Goal: Task Accomplishment & Management: Complete application form

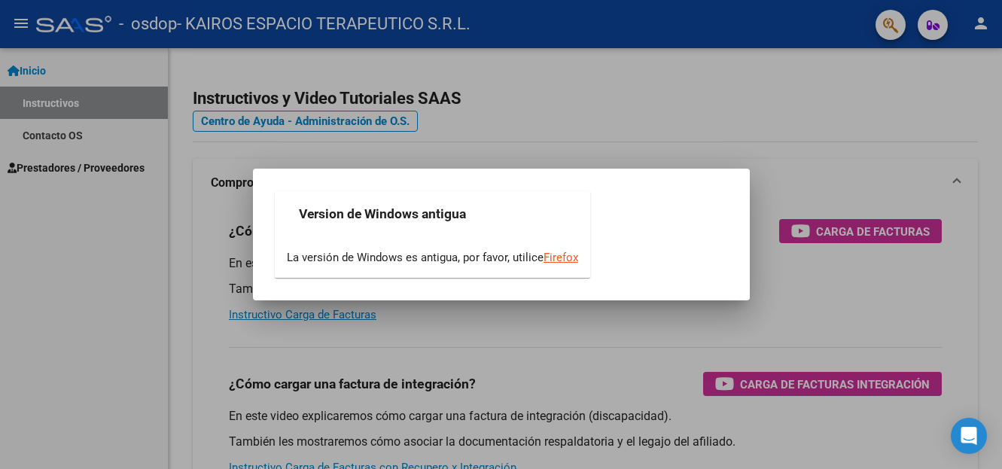
click at [806, 297] on div at bounding box center [501, 234] width 1002 height 469
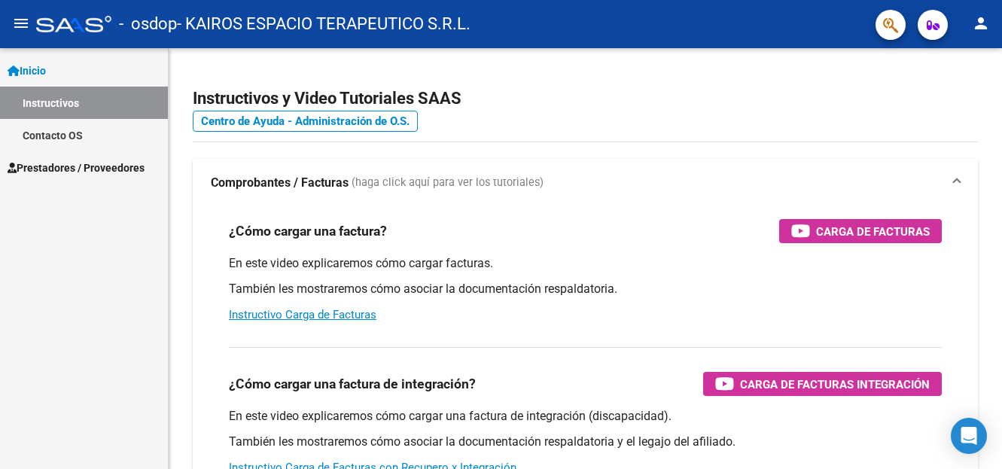
click at [53, 166] on span "Prestadores / Proveedores" at bounding box center [76, 168] width 137 height 17
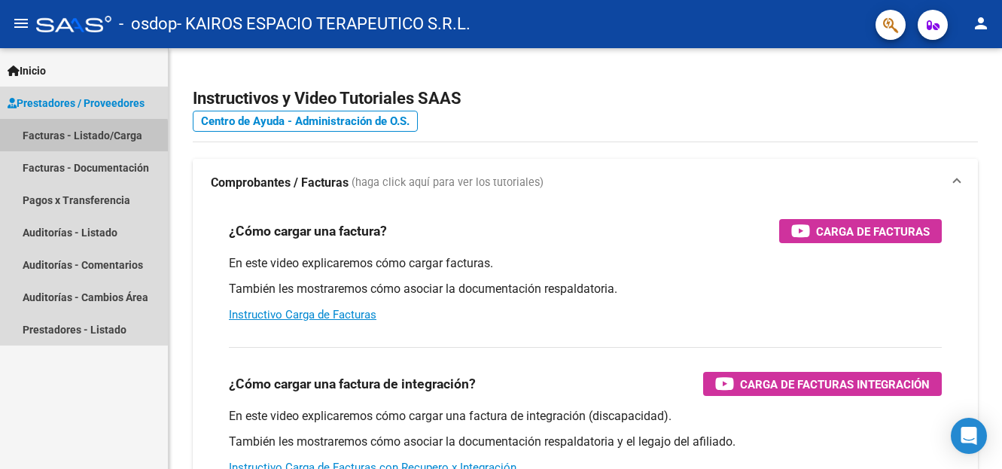
click at [62, 139] on link "Facturas - Listado/Carga" at bounding box center [84, 135] width 168 height 32
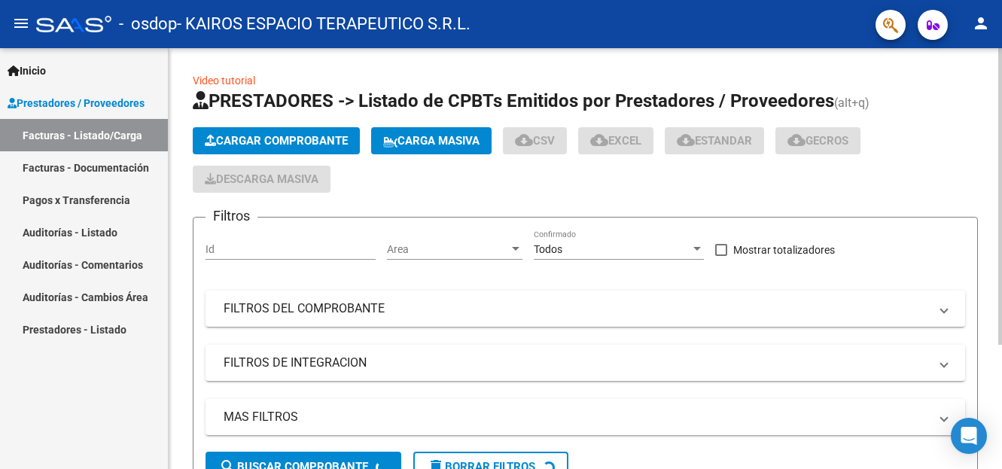
click at [242, 142] on span "Cargar Comprobante" at bounding box center [276, 141] width 143 height 14
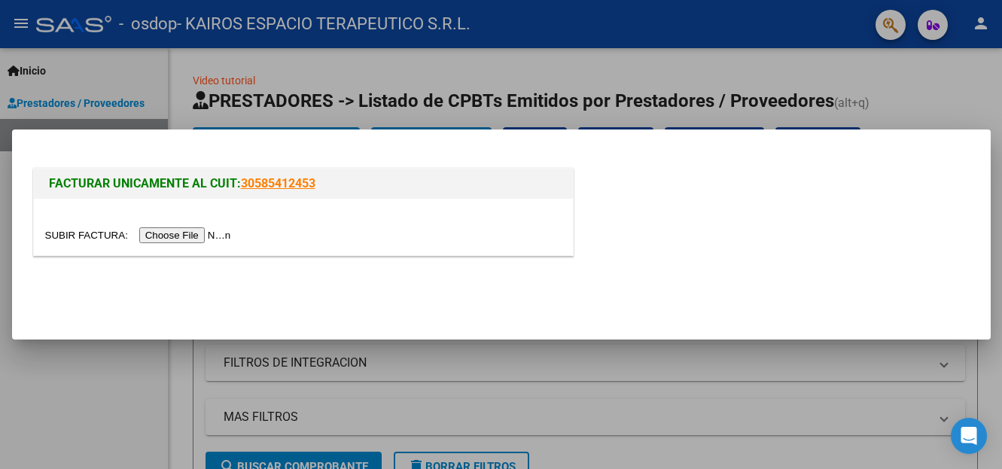
click at [196, 237] on input "file" at bounding box center [140, 235] width 190 height 16
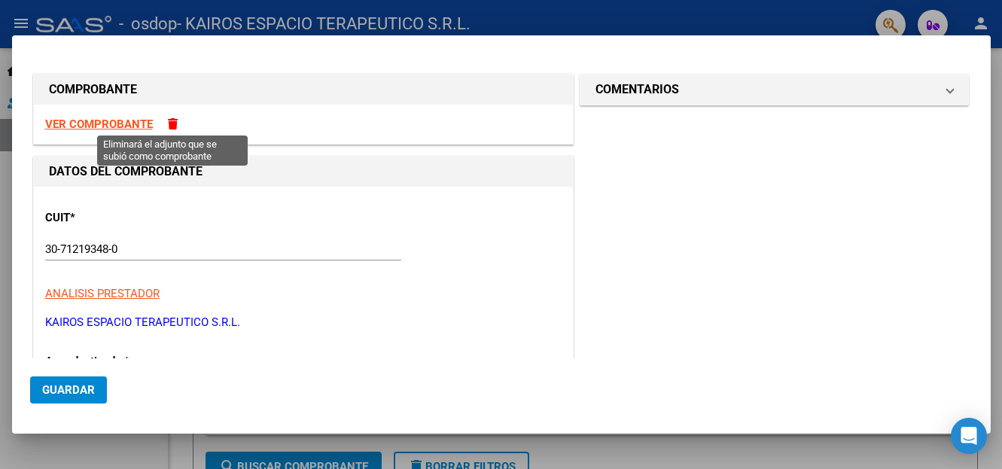
click at [175, 126] on span at bounding box center [173, 123] width 10 height 11
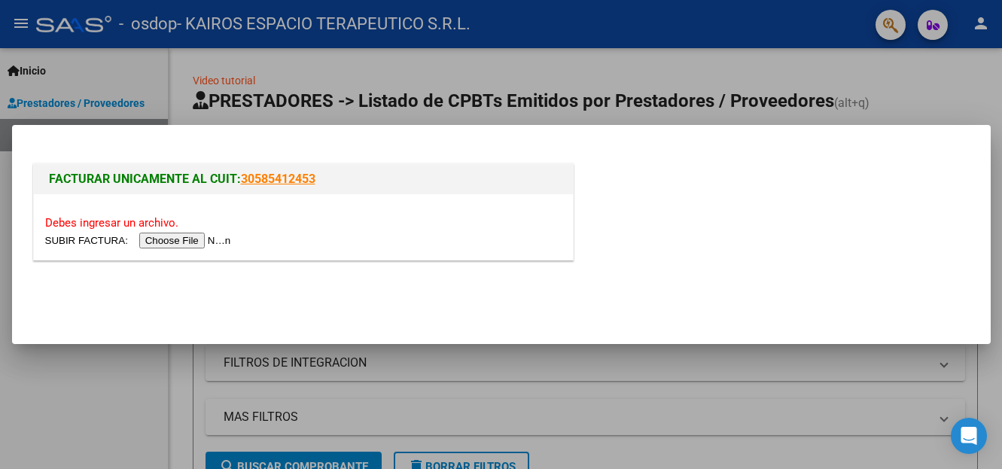
click at [181, 242] on input "file" at bounding box center [140, 241] width 190 height 16
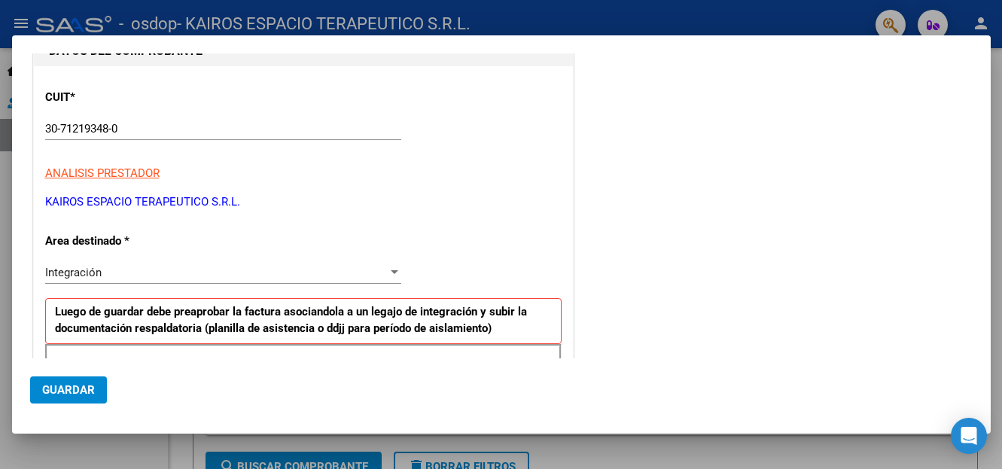
scroll to position [226, 0]
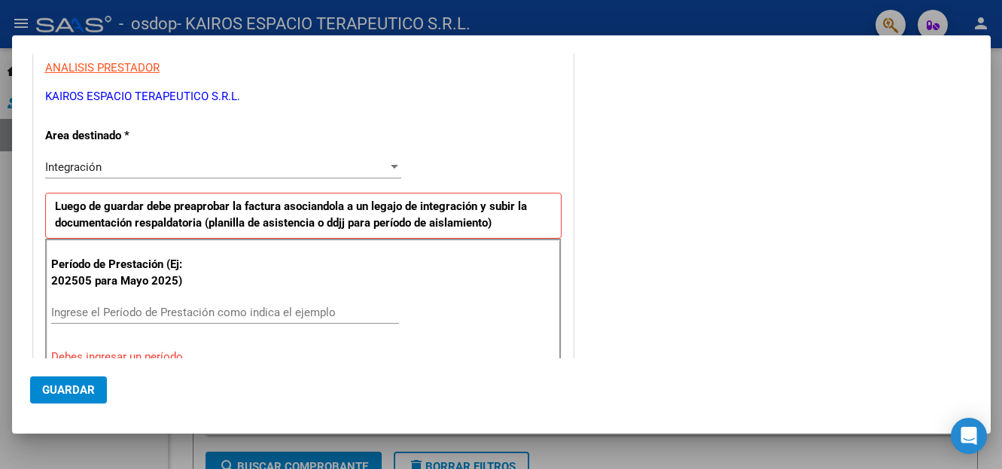
click at [391, 165] on div at bounding box center [395, 167] width 8 height 4
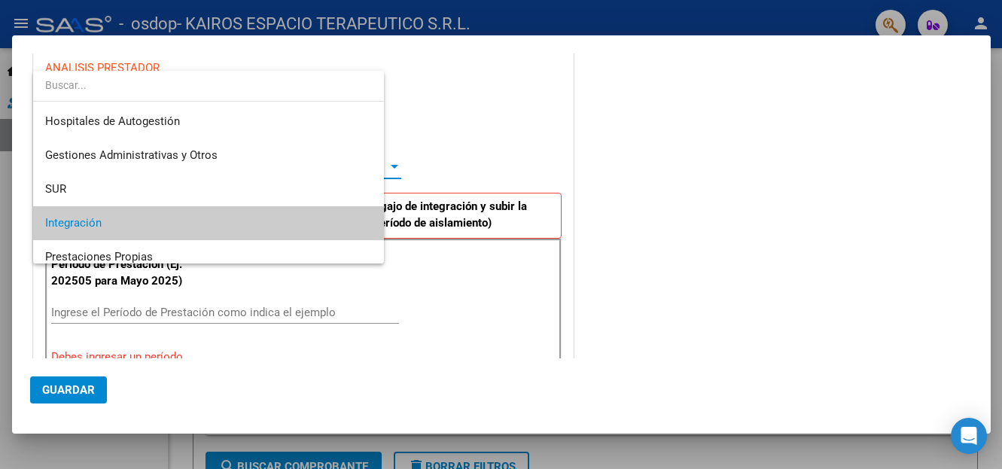
scroll to position [56, 0]
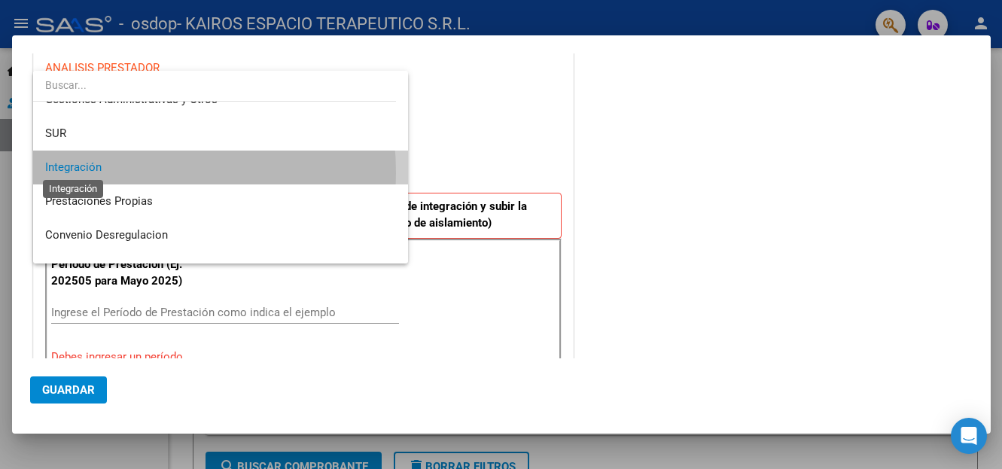
click at [85, 173] on span "Integración" at bounding box center [73, 167] width 56 height 14
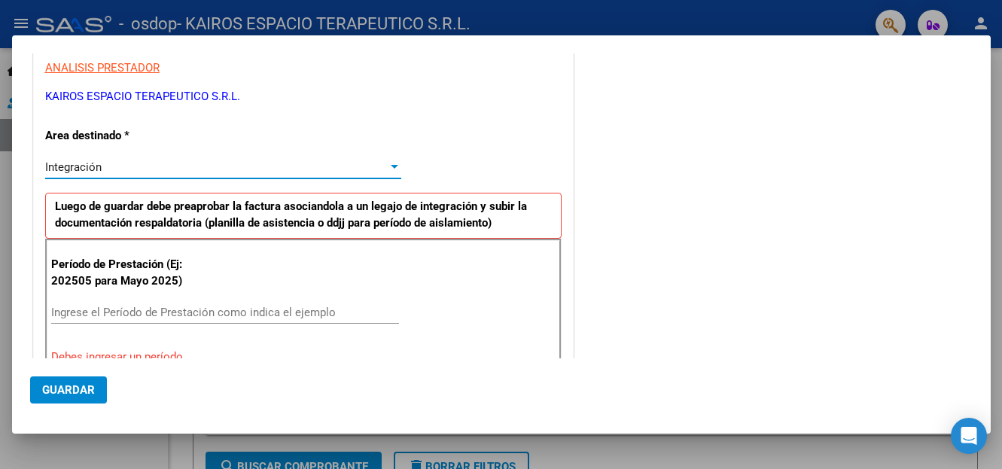
scroll to position [376, 0]
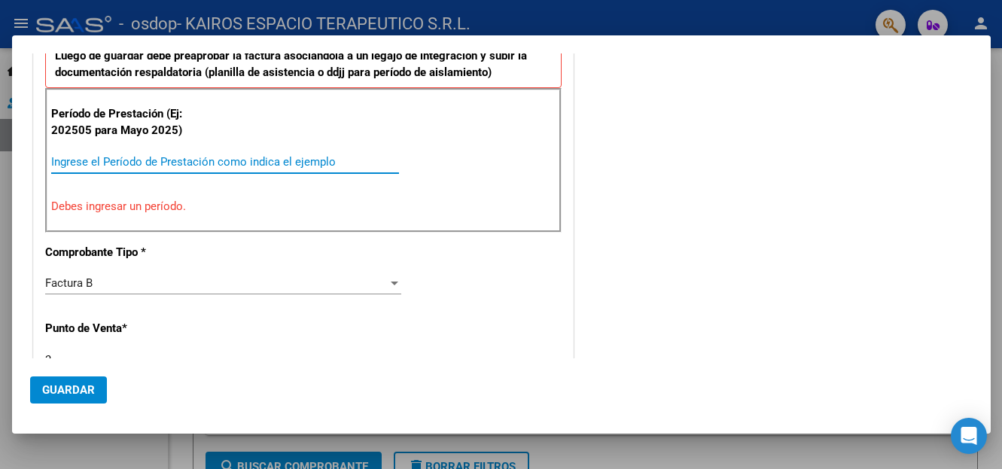
click at [121, 159] on input "Ingrese el Período de Prestación como indica el ejemplo" at bounding box center [225, 162] width 348 height 14
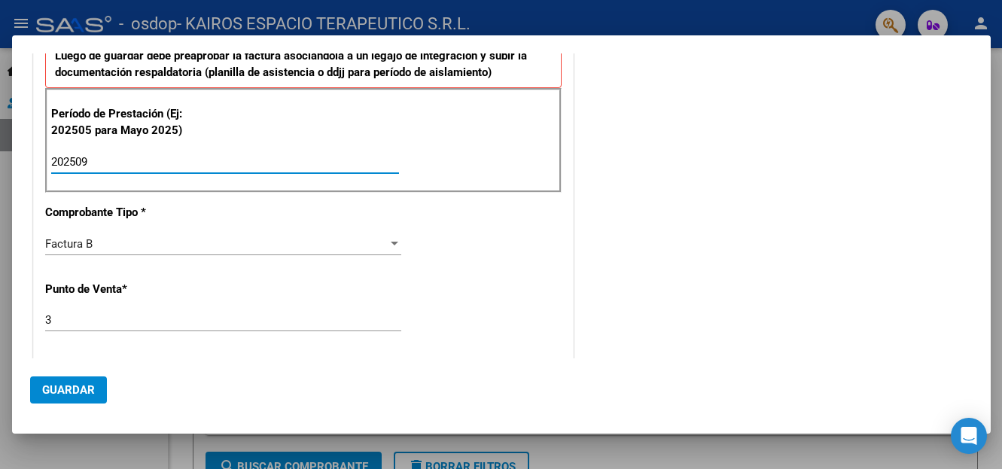
type input "202509"
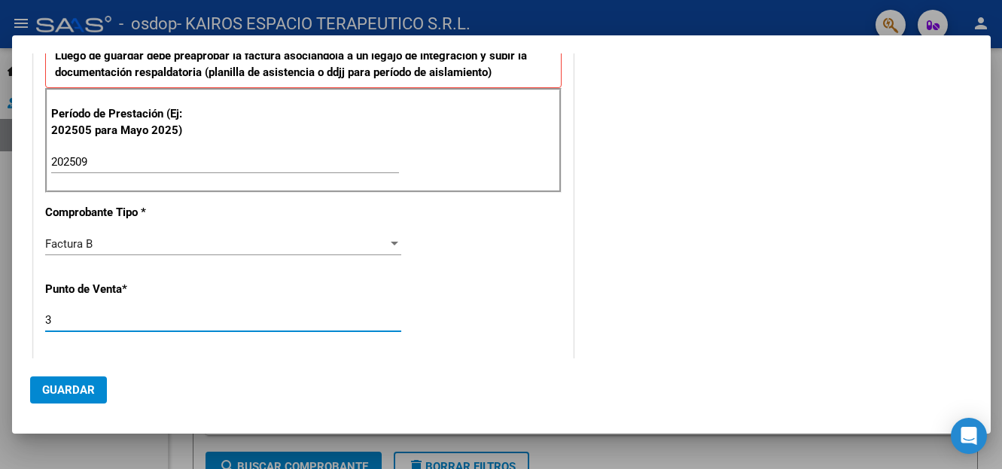
click at [62, 313] on input "3" at bounding box center [223, 320] width 356 height 14
type input "4"
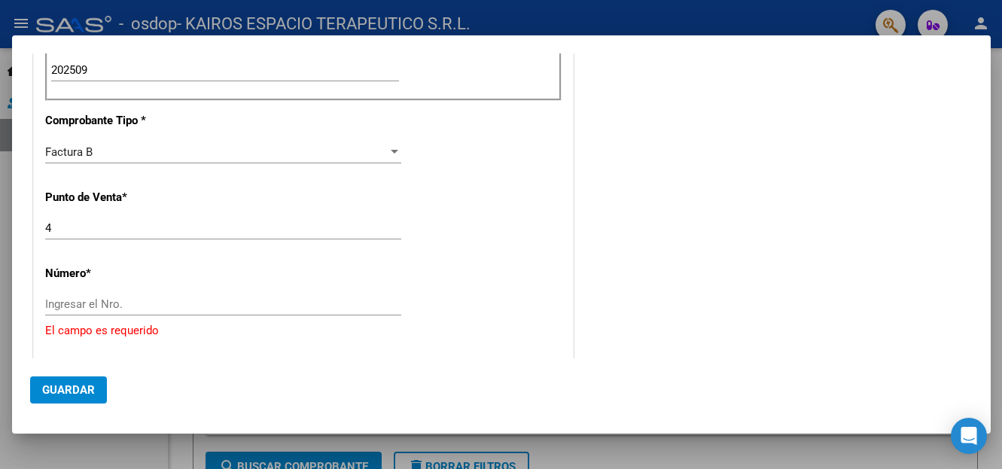
scroll to position [452, 0]
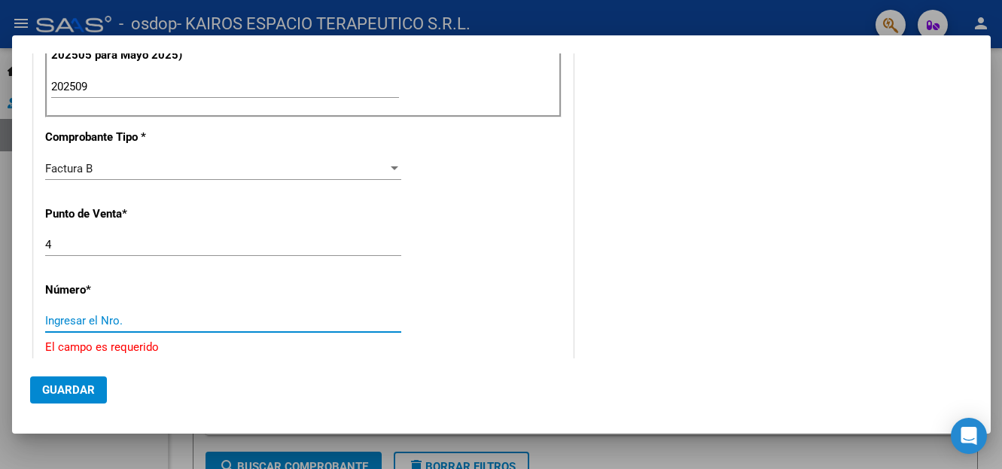
click at [96, 317] on input "Ingresar el Nro." at bounding box center [223, 321] width 356 height 14
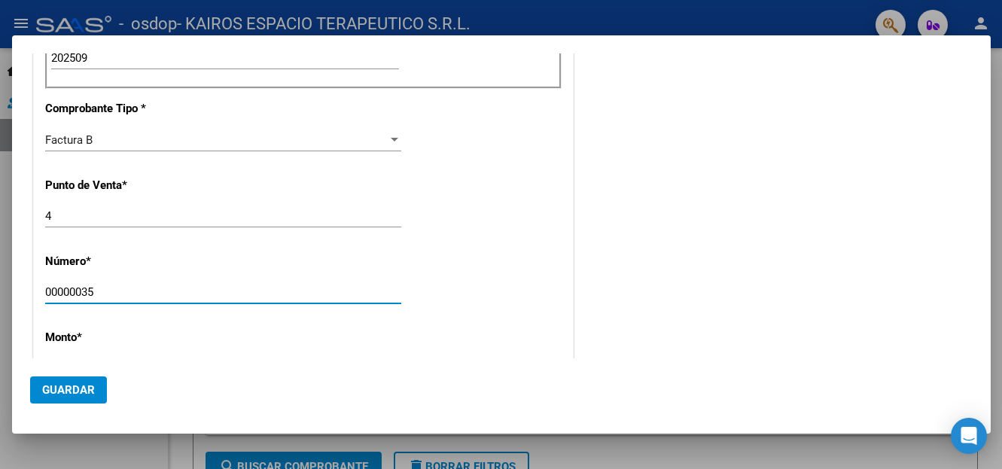
scroll to position [602, 0]
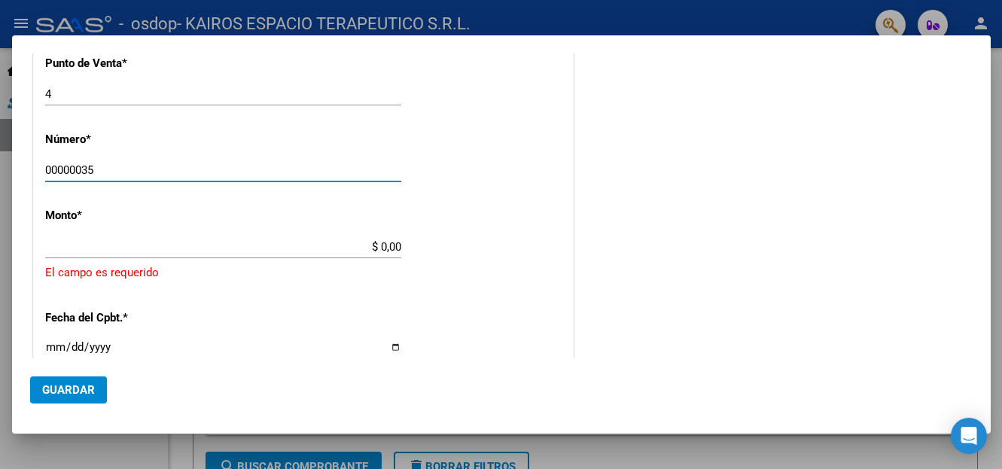
type input "00000035"
drag, startPoint x: 398, startPoint y: 242, endPoint x: 382, endPoint y: 243, distance: 15.8
click at [382, 243] on app-form-text-field "Monto * $ 0,00 Ingresar el monto [GEOGRAPHIC_DATA] es requerido" at bounding box center [303, 245] width 517 height 73
type input "$ 309.880,08"
type input "[DATE]"
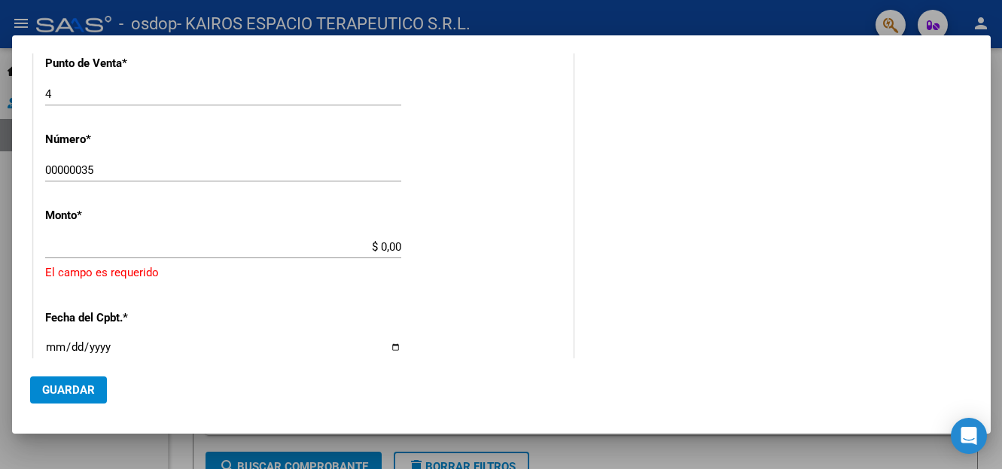
type input "75400222094850"
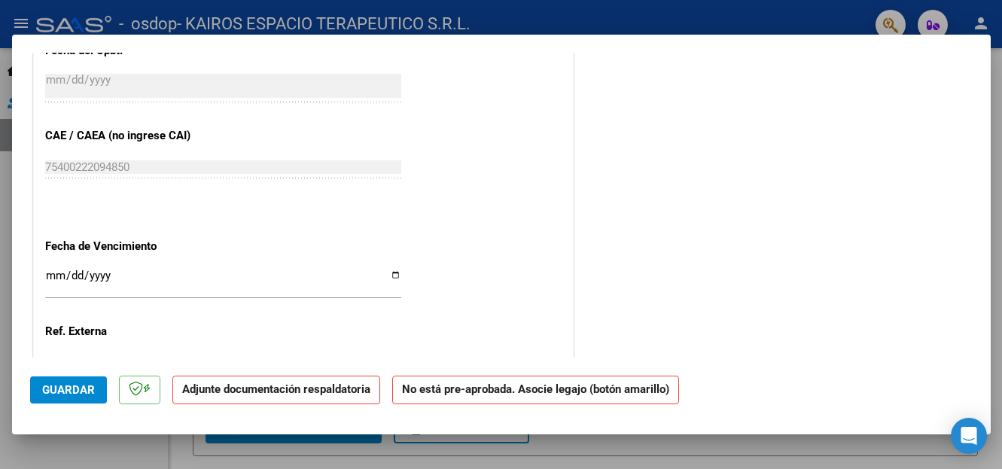
scroll to position [828, 0]
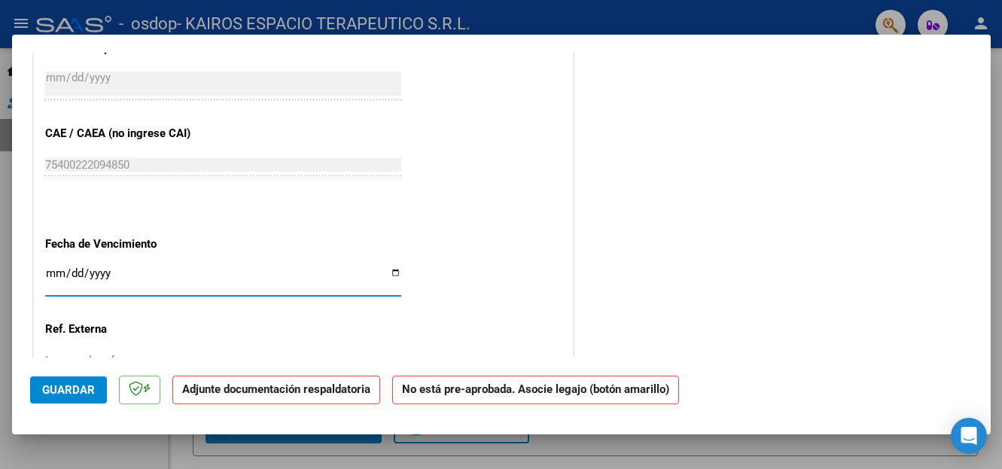
click at [385, 267] on input "Ingresar la fecha" at bounding box center [223, 279] width 356 height 24
type input "[DATE]"
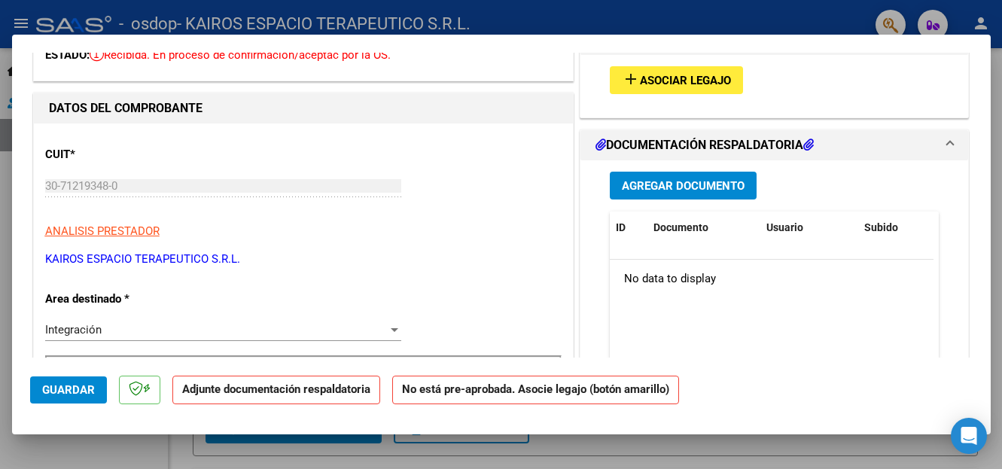
scroll to position [26, 0]
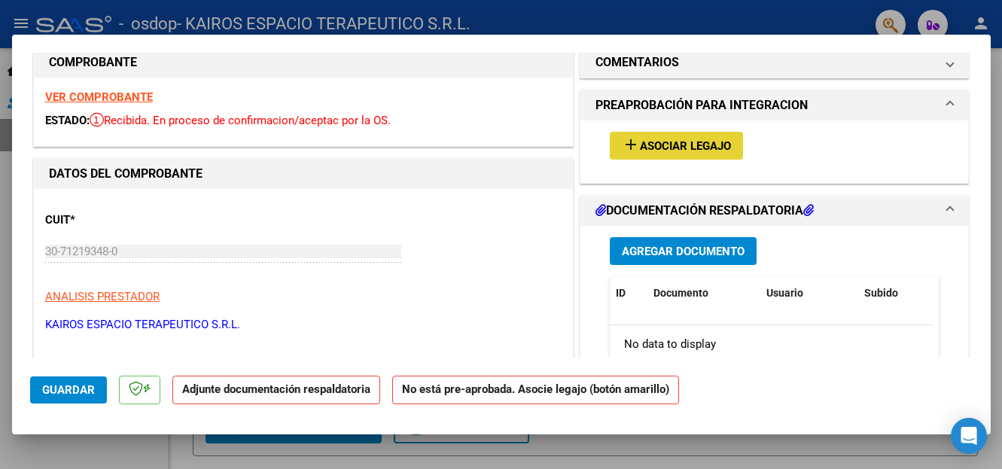
click at [697, 142] on span "Asociar Legajo" at bounding box center [685, 146] width 91 height 14
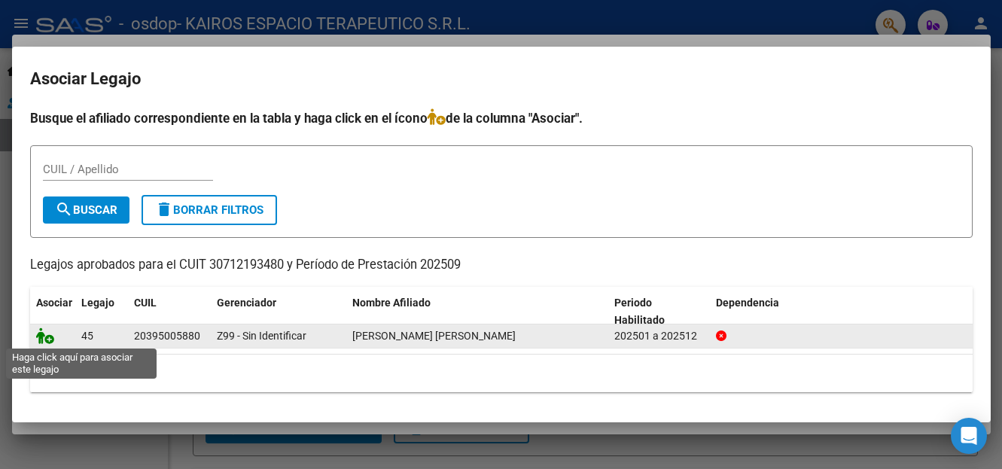
click at [44, 340] on icon at bounding box center [45, 336] width 18 height 17
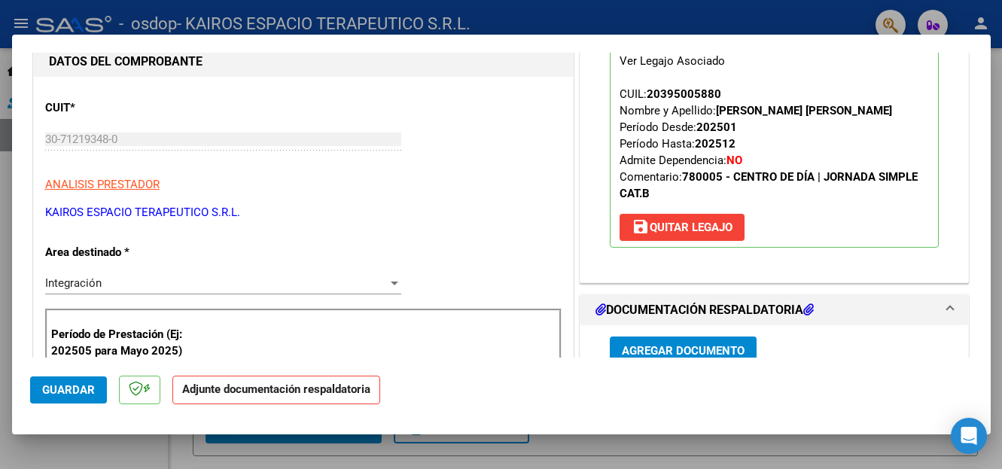
scroll to position [226, 0]
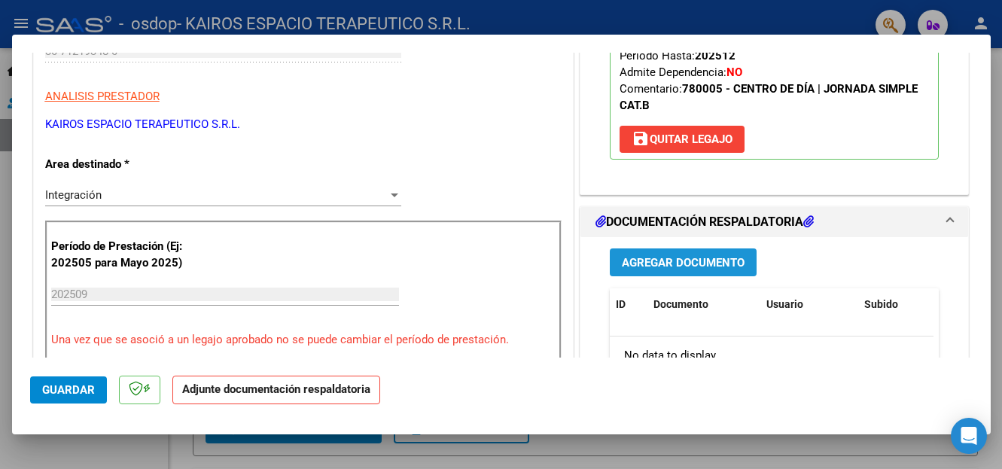
click at [699, 269] on span "Agregar Documento" at bounding box center [683, 263] width 123 height 14
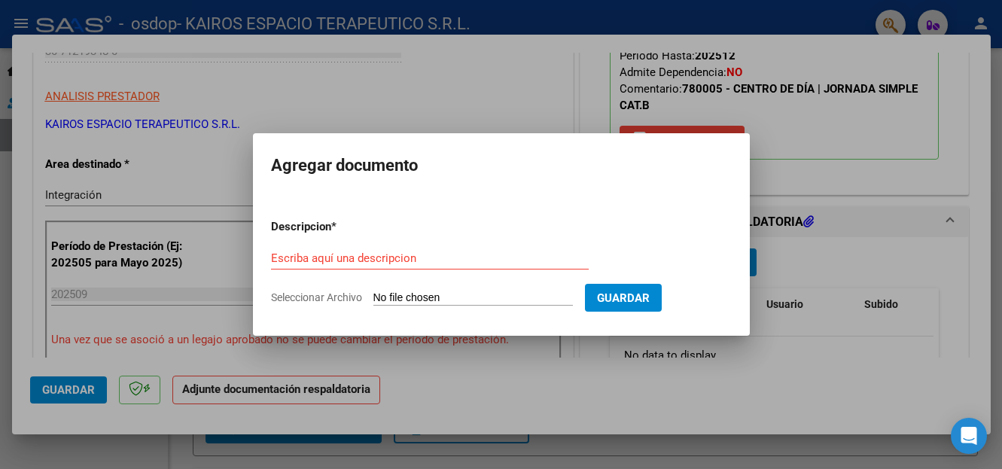
click at [331, 297] on span "Seleccionar Archivo" at bounding box center [316, 297] width 91 height 12
click at [373, 297] on input "Seleccionar Archivo" at bounding box center [473, 298] width 200 height 14
type input "C:\fakepath\ASISTENCIAS CENTRO DE DIA [DATE] AF [PERSON_NAME].pdf"
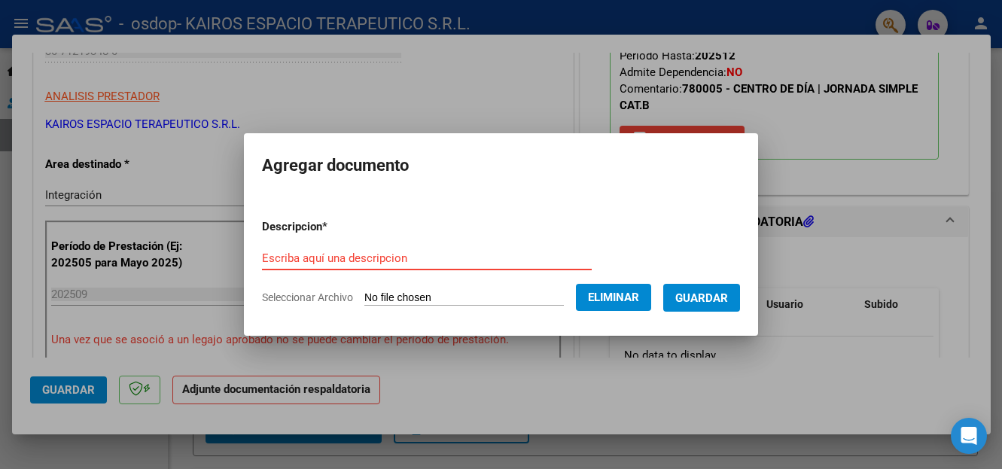
click at [321, 257] on input "Escriba aquí una descripcion" at bounding box center [427, 258] width 330 height 14
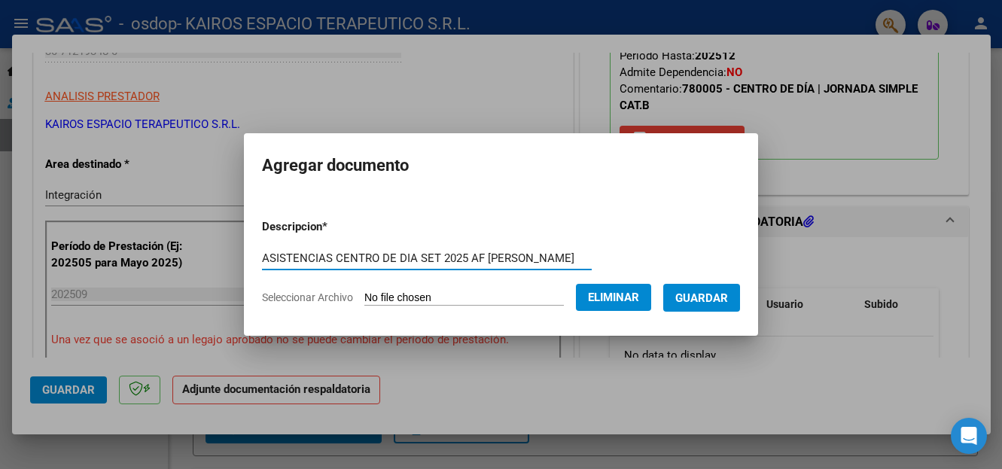
scroll to position [0, 8]
type input "ASISTENCIAS CENTRO DE DIA SET 2025 AF [PERSON_NAME]"
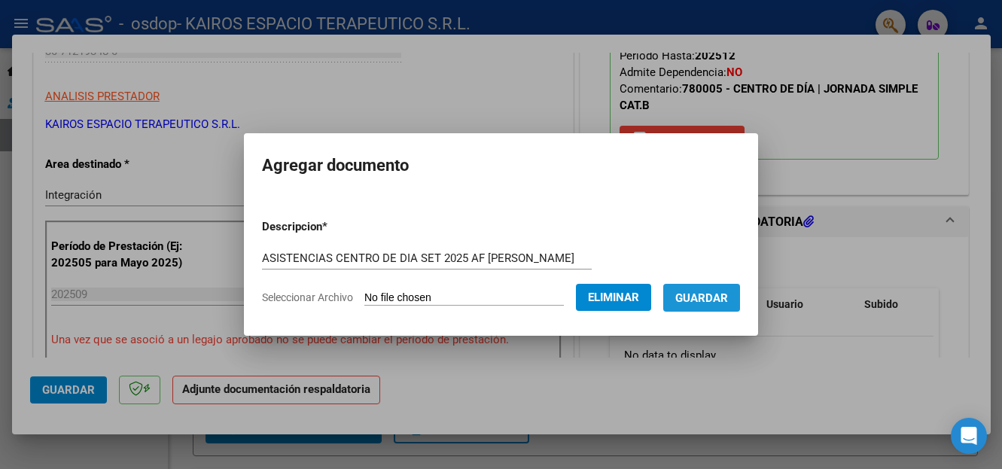
click at [691, 300] on span "Guardar" at bounding box center [701, 298] width 53 height 14
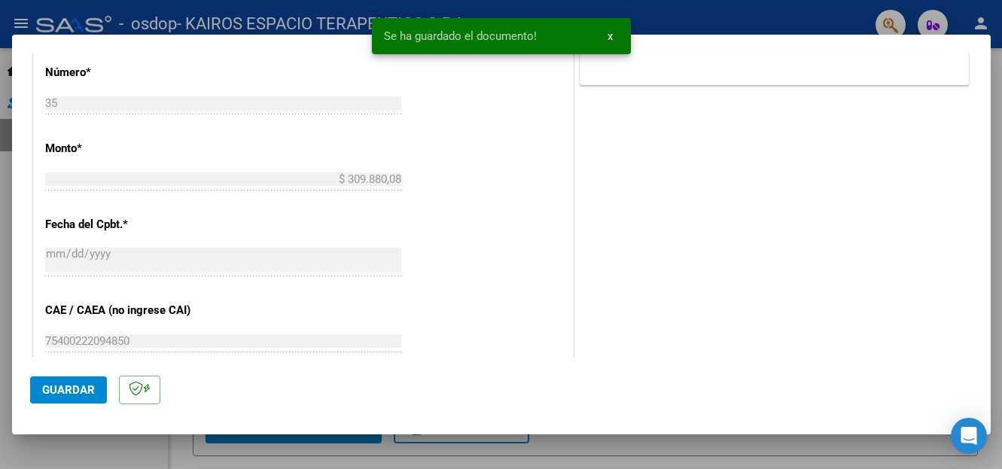
scroll to position [602, 0]
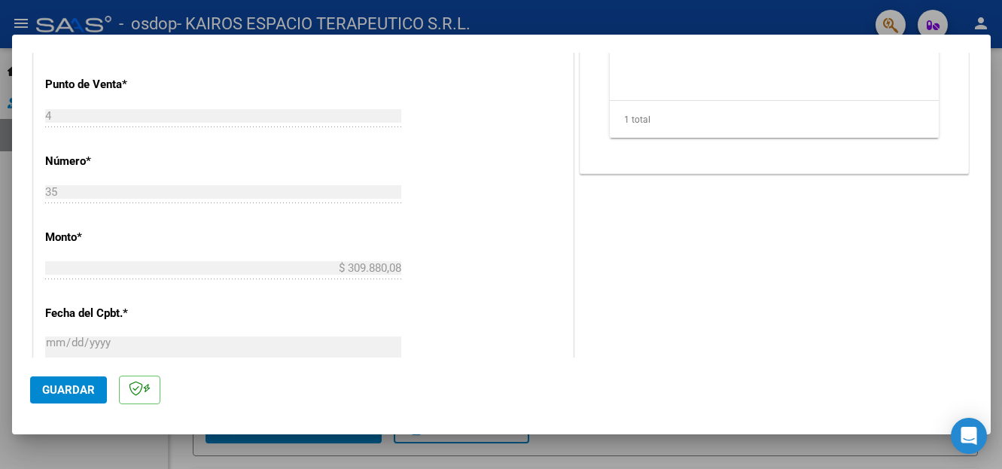
click at [56, 398] on button "Guardar" at bounding box center [68, 389] width 77 height 27
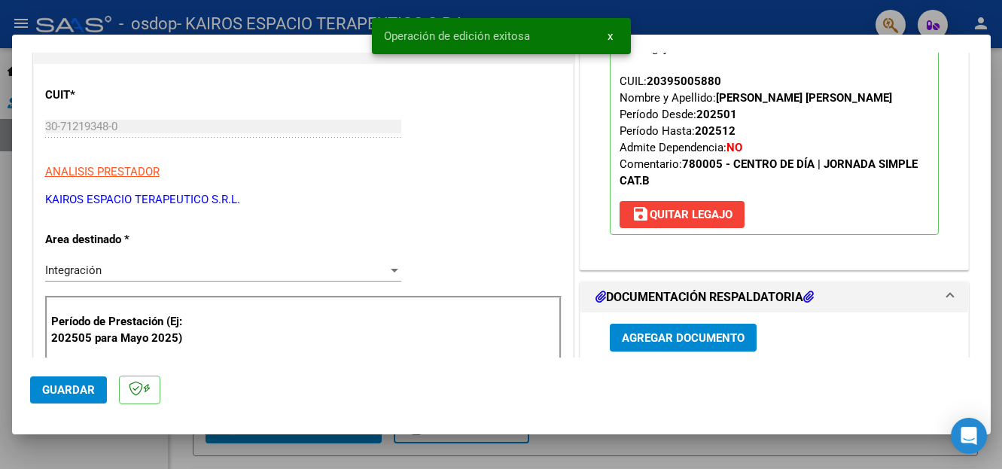
scroll to position [0, 0]
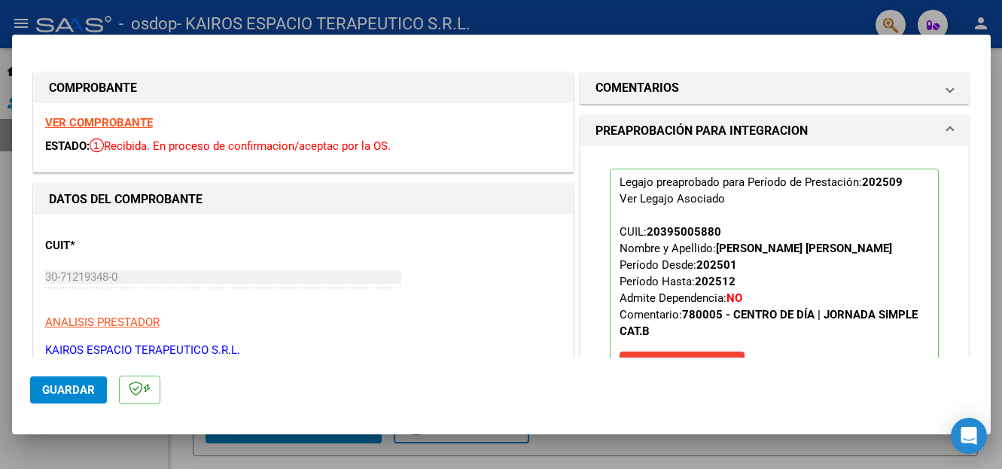
click at [21, 26] on div at bounding box center [501, 234] width 1002 height 469
type input "$ 0,00"
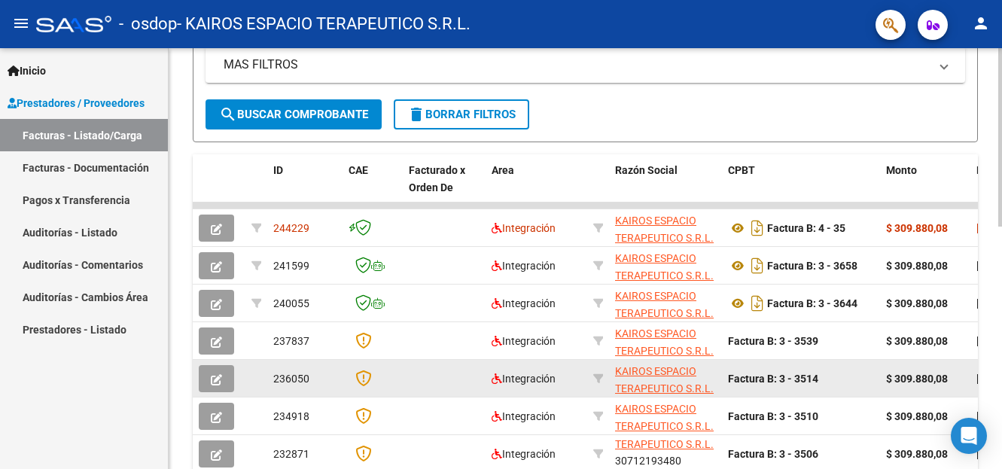
scroll to position [272, 0]
